Goal: Task Accomplishment & Management: Use online tool/utility

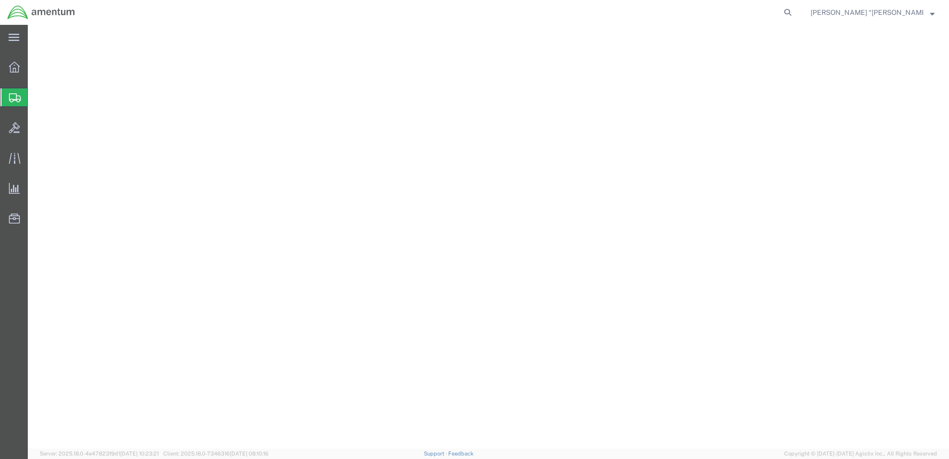
select select "49920"
select select "MT"
select select "49933"
select select "PR"
select select "DEPT"
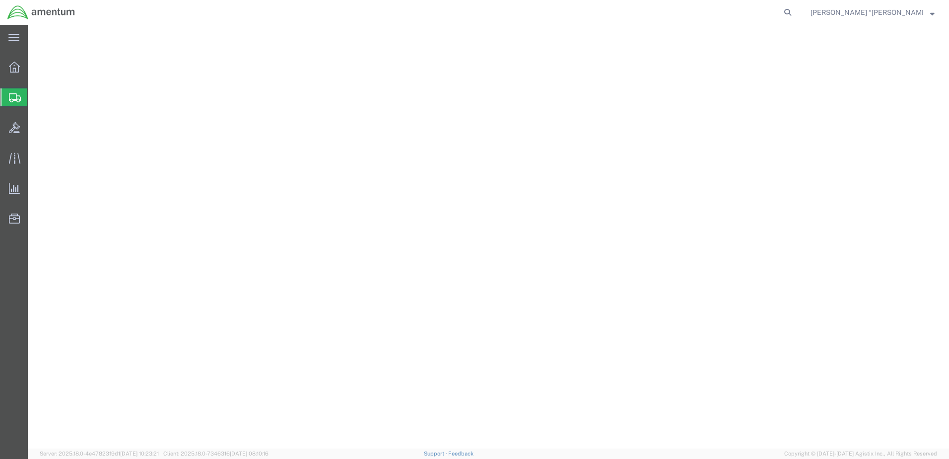
select select "CUSTREF"
select select "PROJNUM"
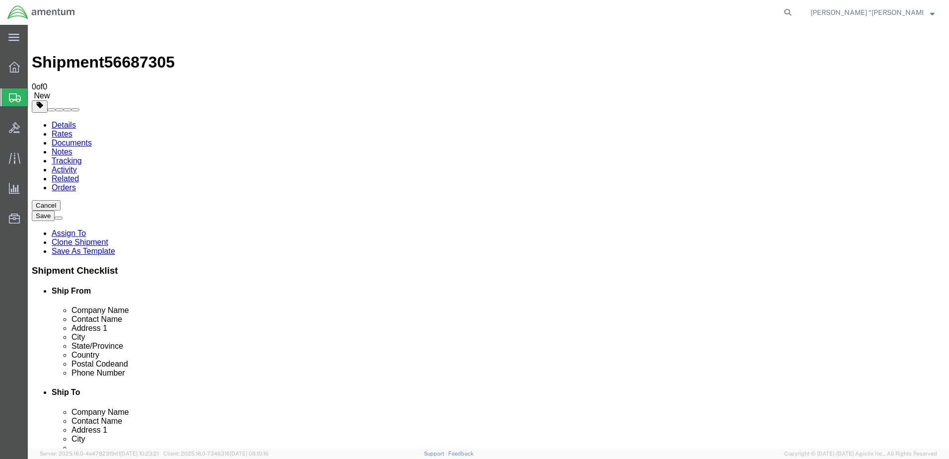
click at [72, 130] on link "Rates" at bounding box center [62, 134] width 21 height 8
click at [56, 121] on link "Details" at bounding box center [64, 125] width 24 height 8
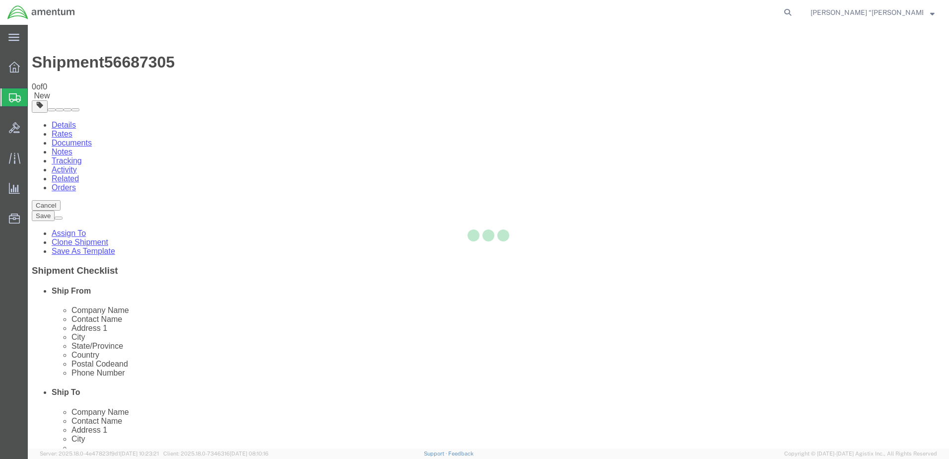
select select "49920"
select select "49933"
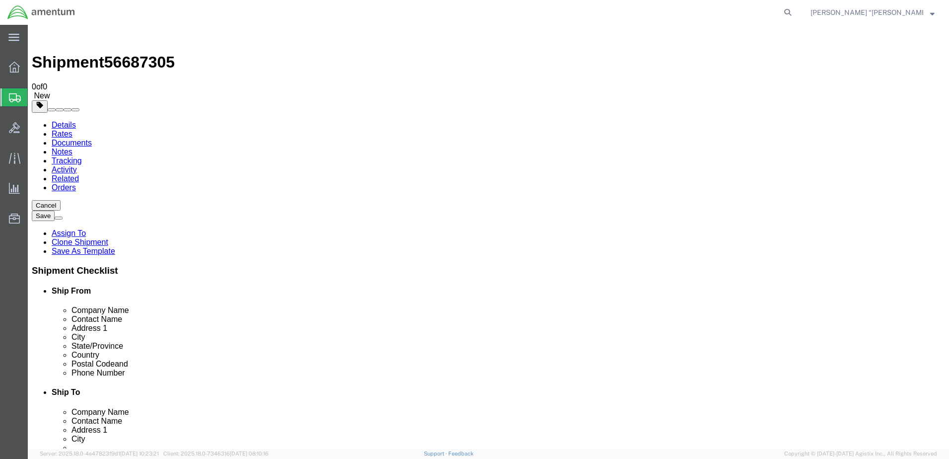
click icon
click select "Select Carriage Insurance Paid Carriage Paid To Cost and Freight Cost Insurance…"
click label "Named Place"
click link "Details"
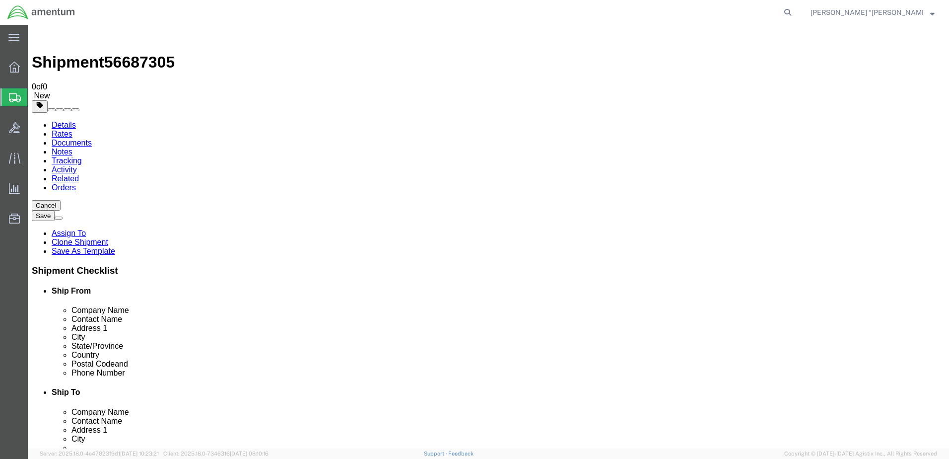
click div
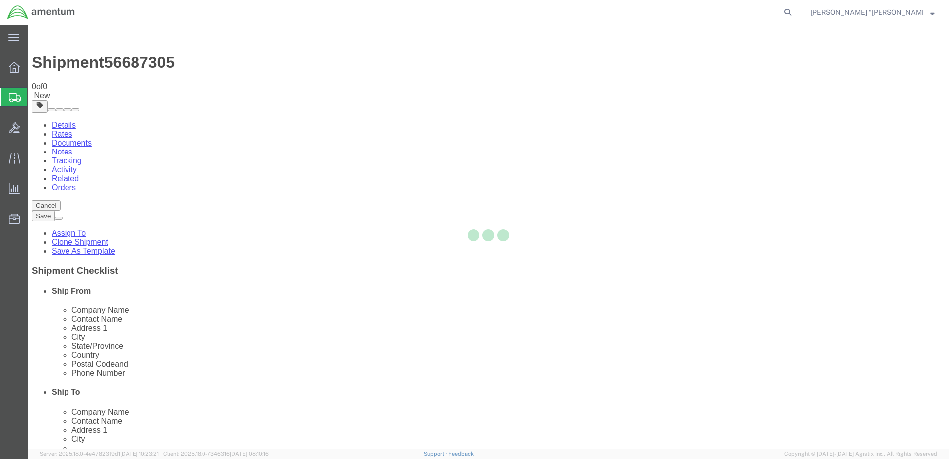
select select "49920"
select select "49933"
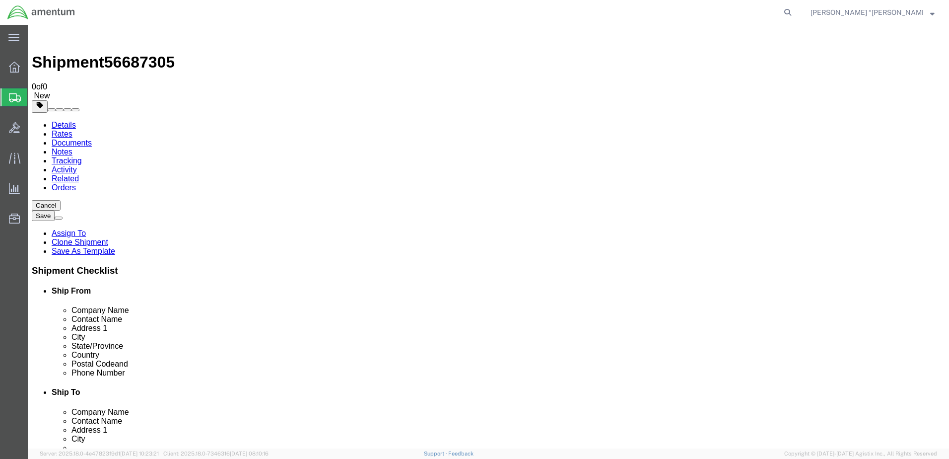
click div "Shipment Information Package Information Special Services"
